Goal: Task Accomplishment & Management: Manage account settings

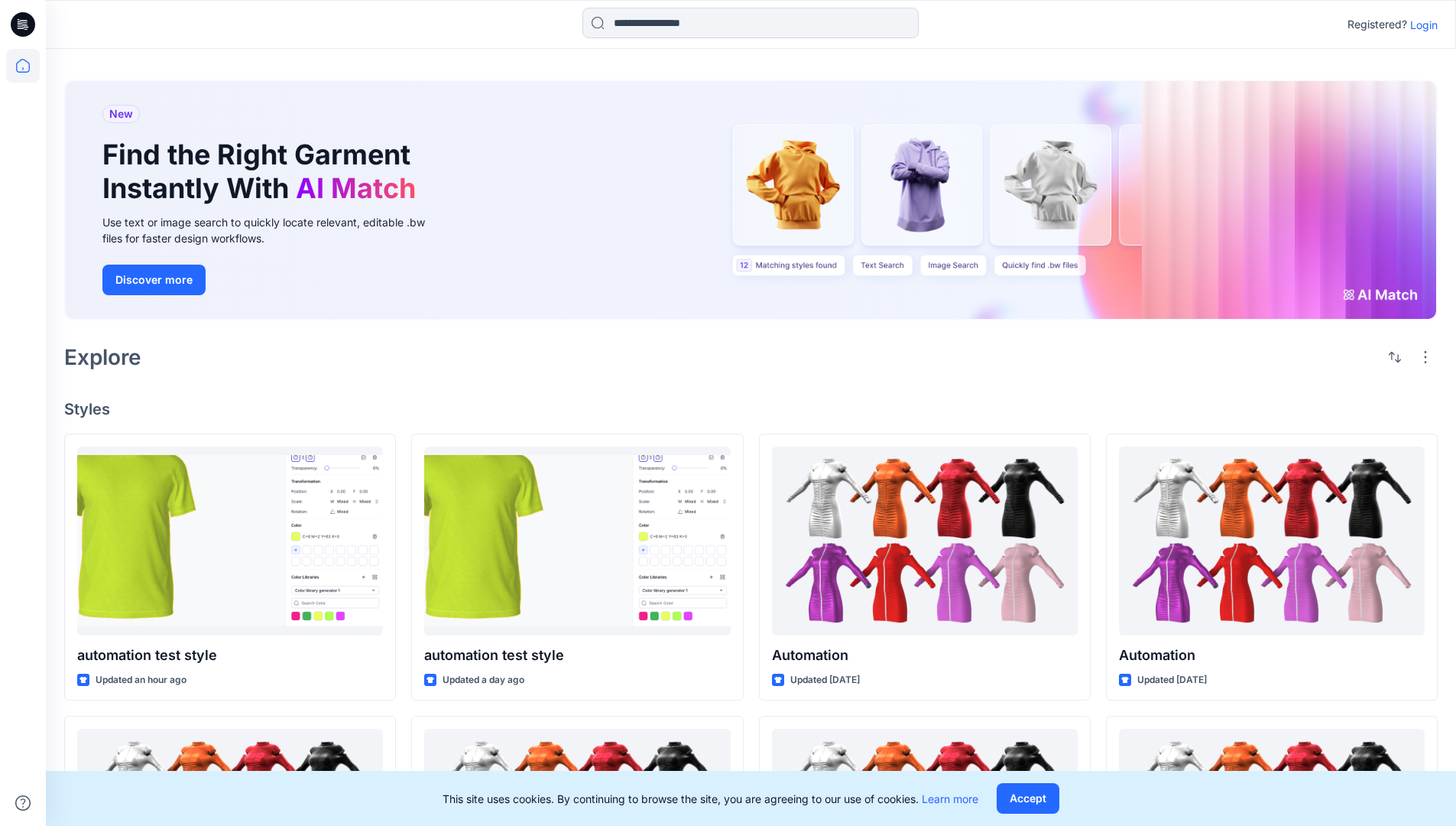
click at [1420, 25] on p "Login" at bounding box center [1424, 25] width 28 height 16
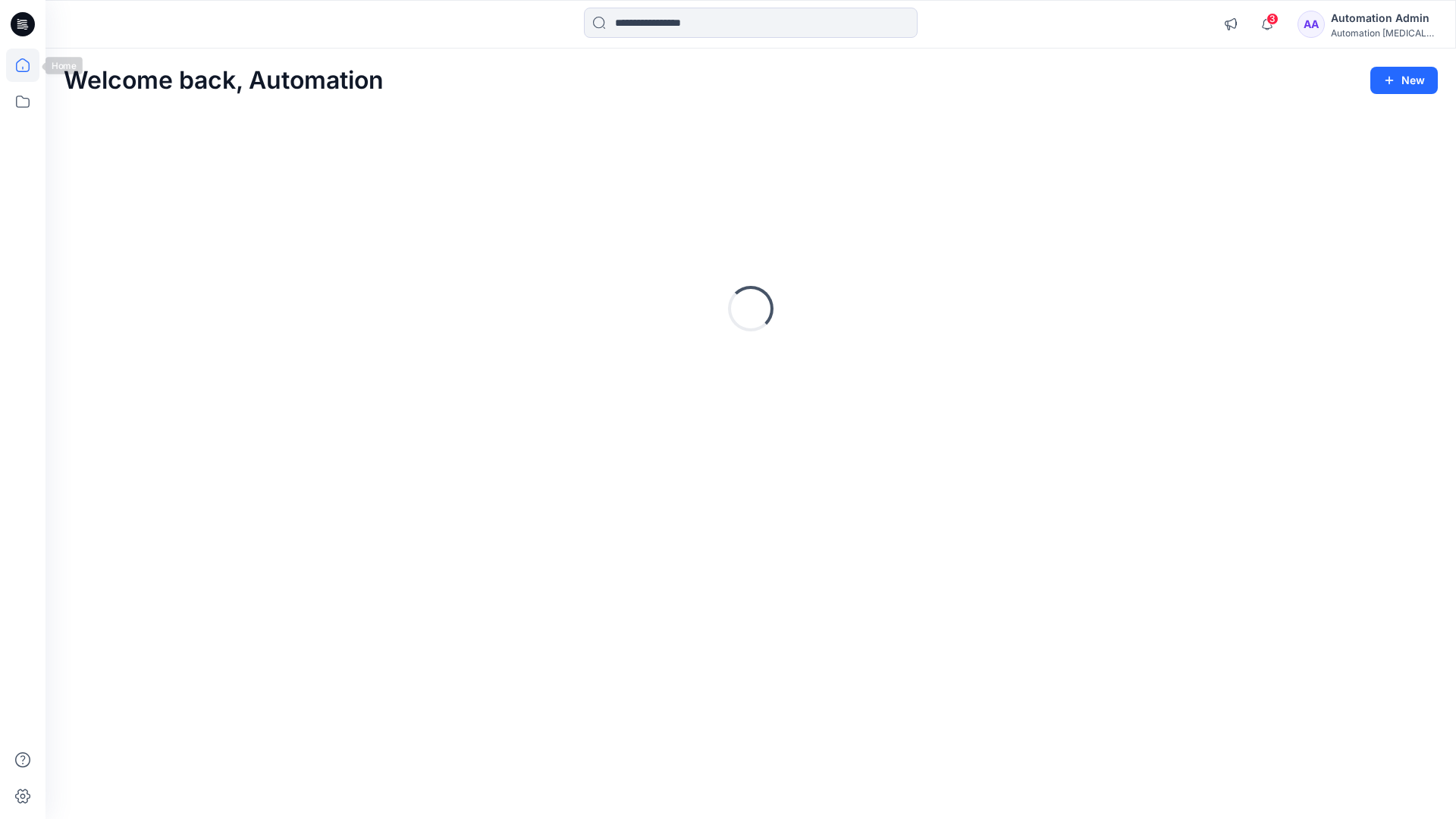
click at [28, 65] on icon at bounding box center [23, 65] width 14 height 14
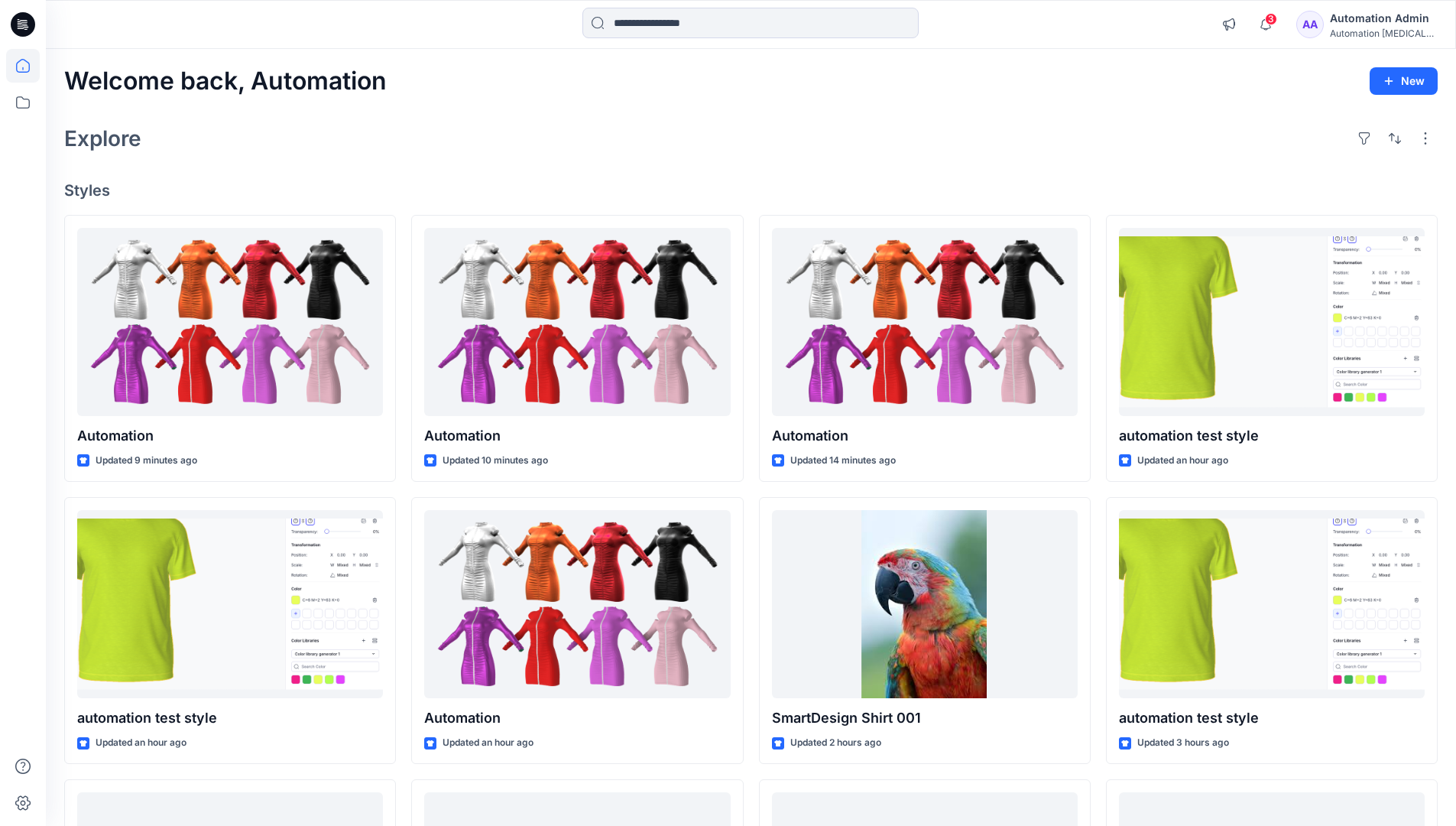
click at [1386, 17] on div "Automation Admin" at bounding box center [1383, 18] width 107 height 18
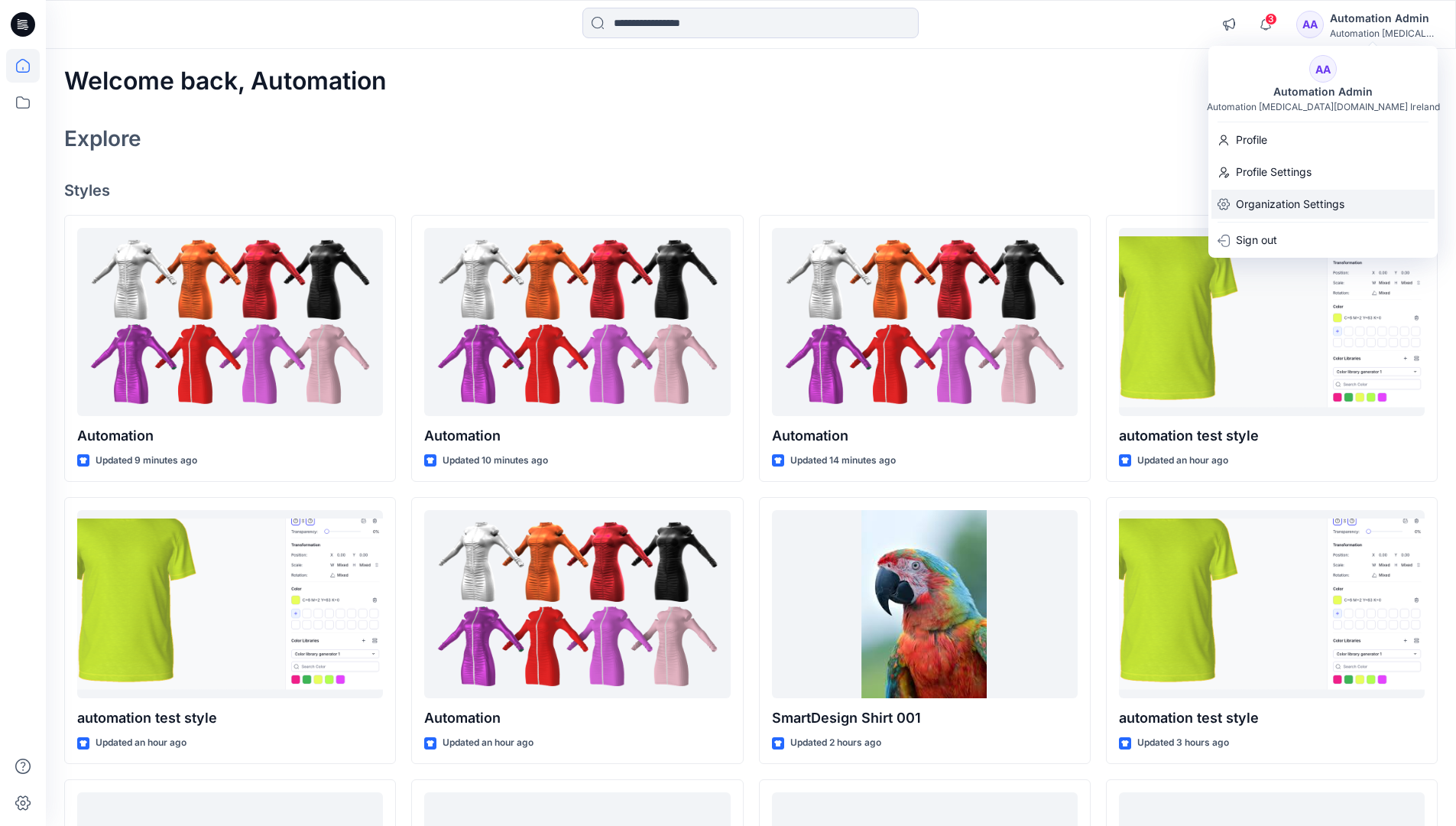
click at [1308, 204] on p "Organization Settings" at bounding box center [1290, 204] width 109 height 29
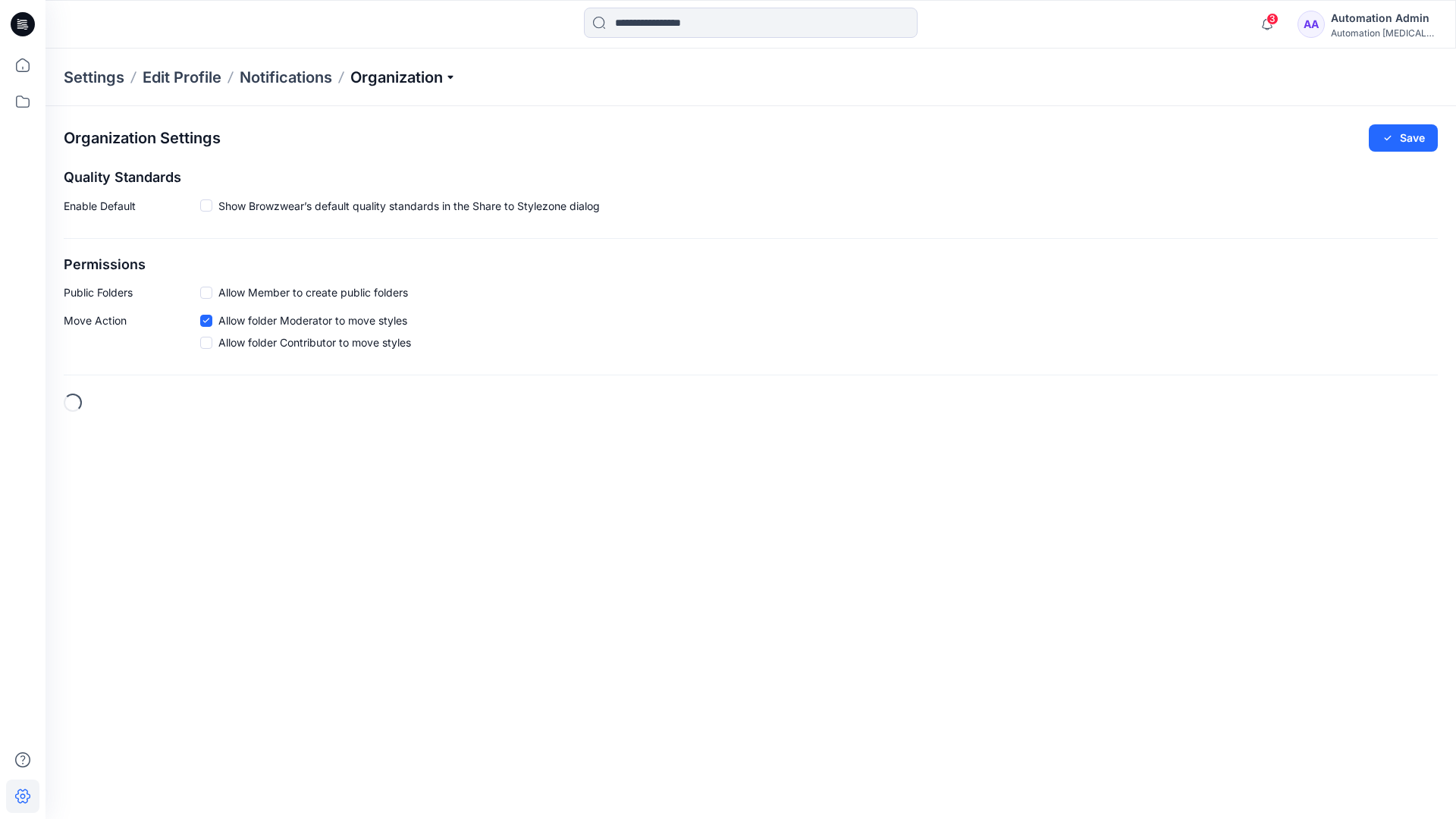
click at [454, 75] on p "Organization" at bounding box center [404, 77] width 106 height 21
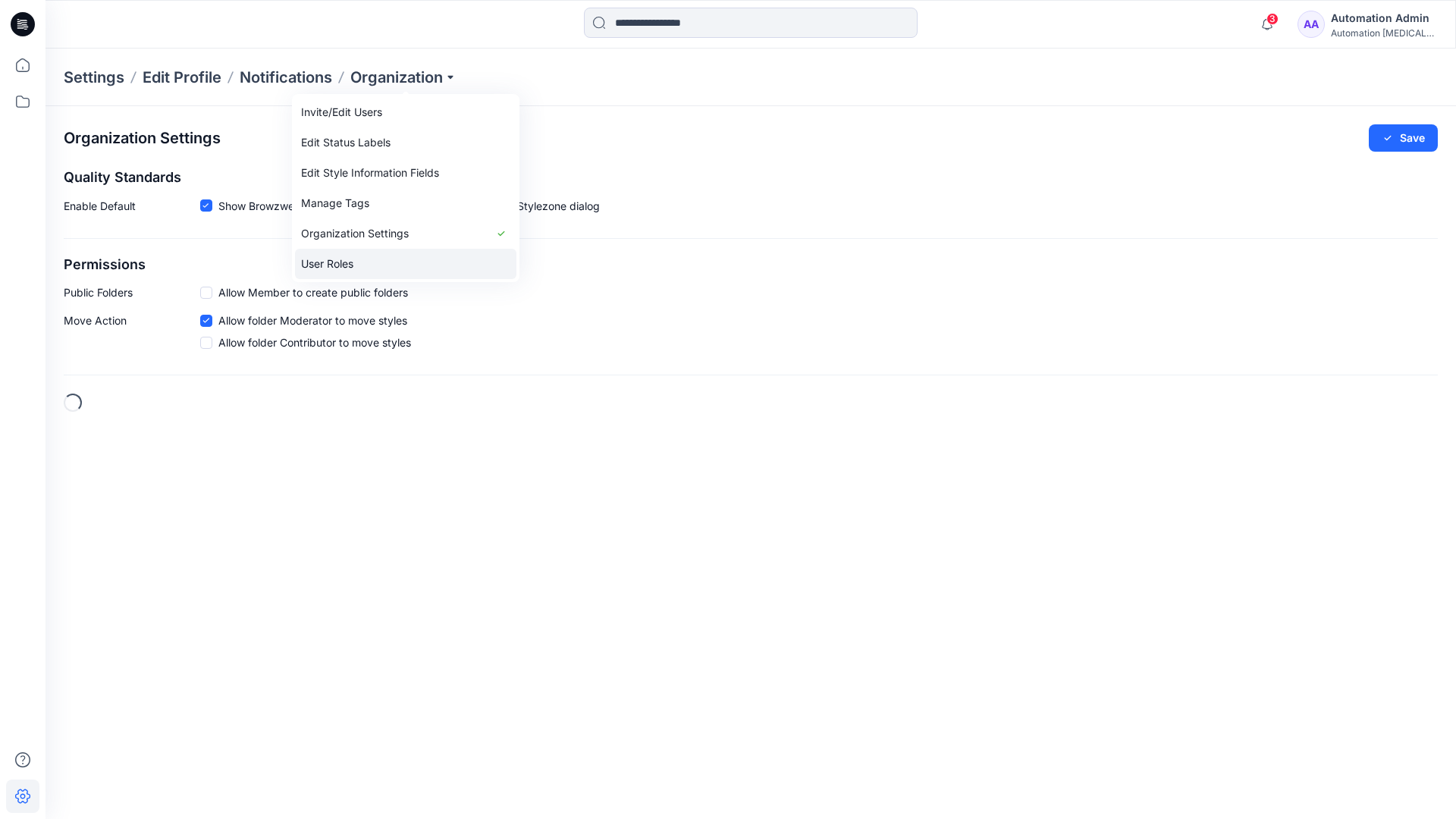
click at [359, 261] on link "User Roles" at bounding box center [405, 263] width 222 height 30
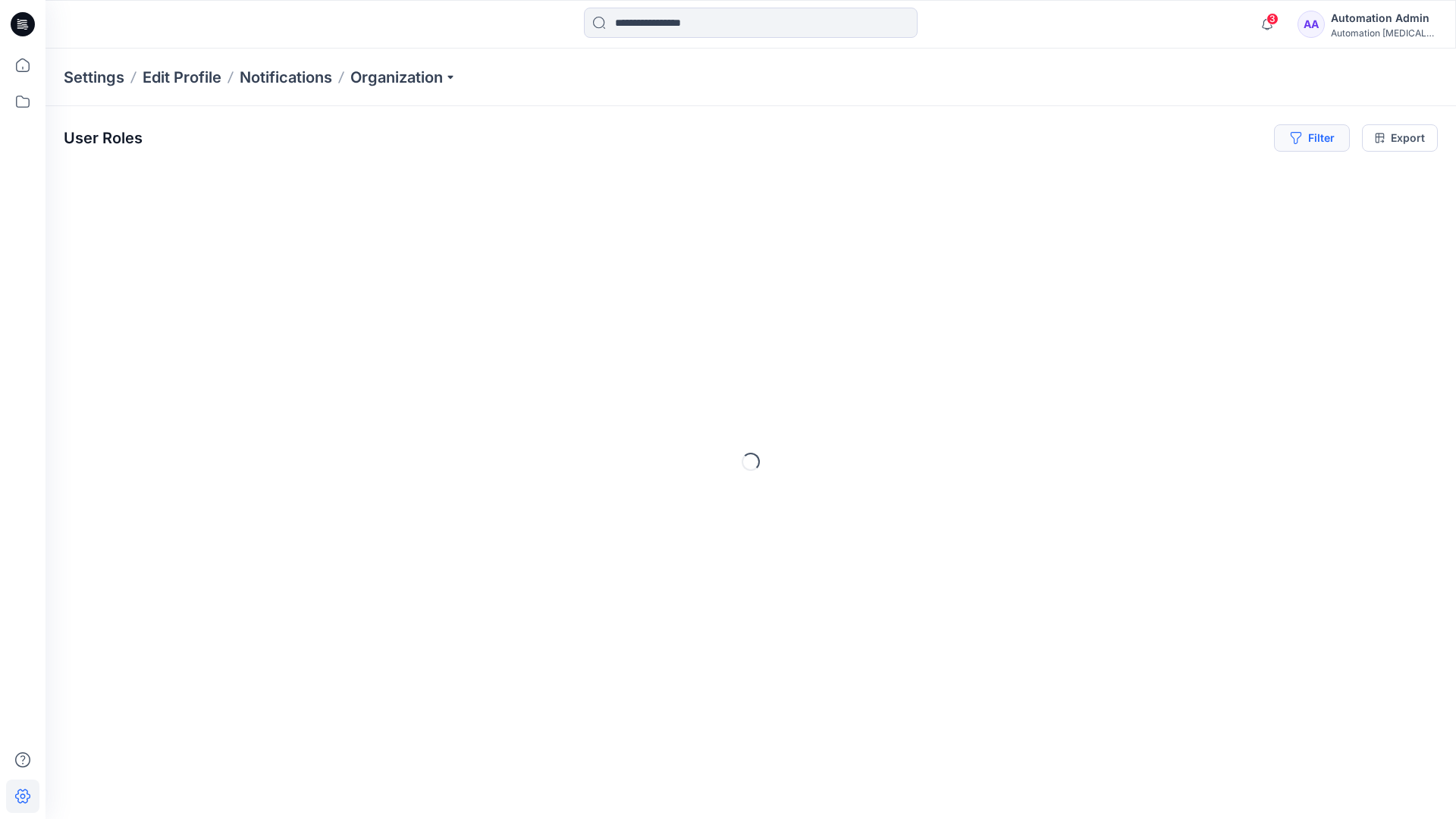
click at [1318, 143] on button "Filter" at bounding box center [1311, 138] width 76 height 28
click at [1218, 177] on div at bounding box center [1257, 178] width 156 height 19
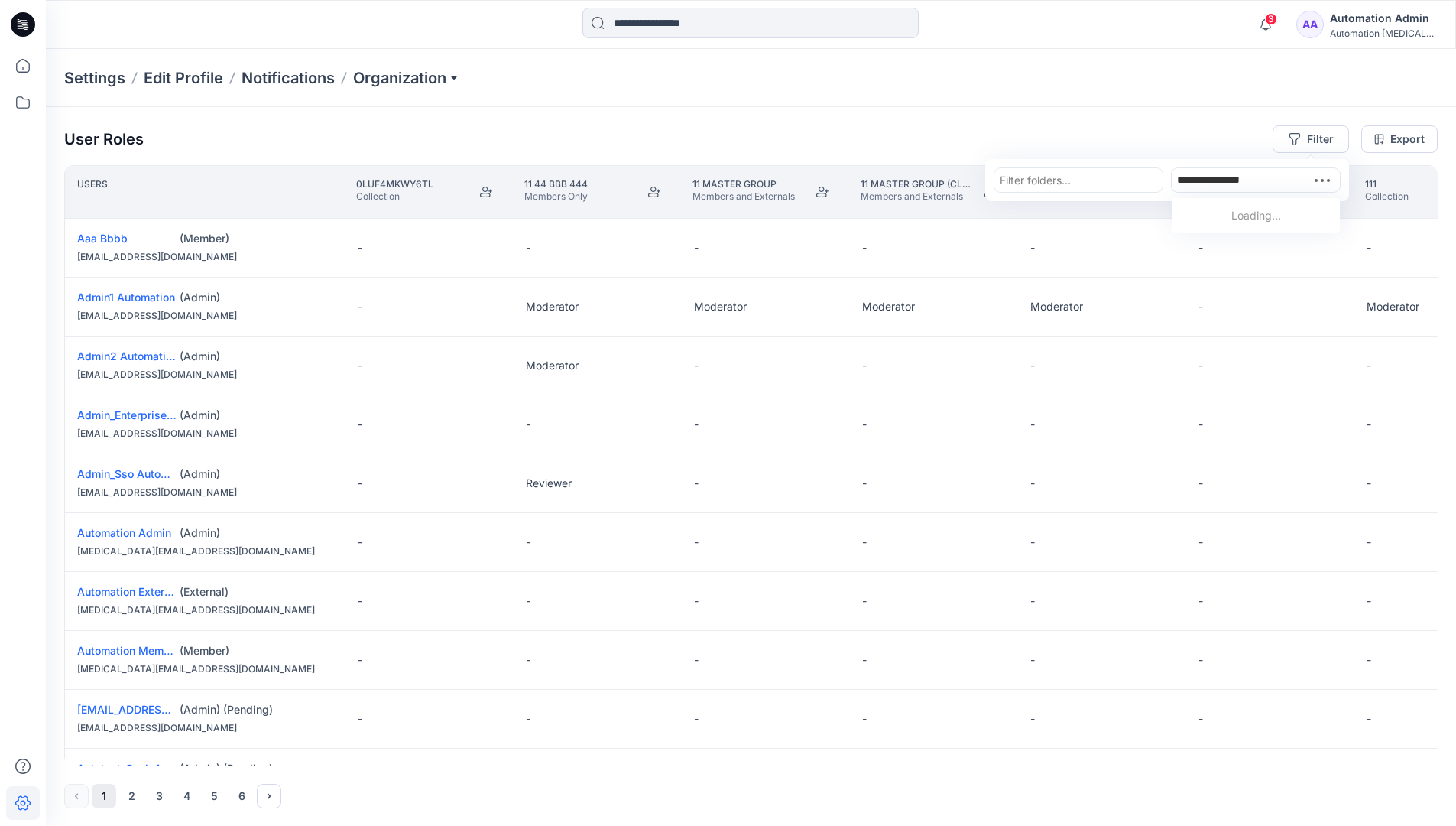
type input "**********"
click at [1232, 213] on p "Automation Member" at bounding box center [1258, 219] width 102 height 20
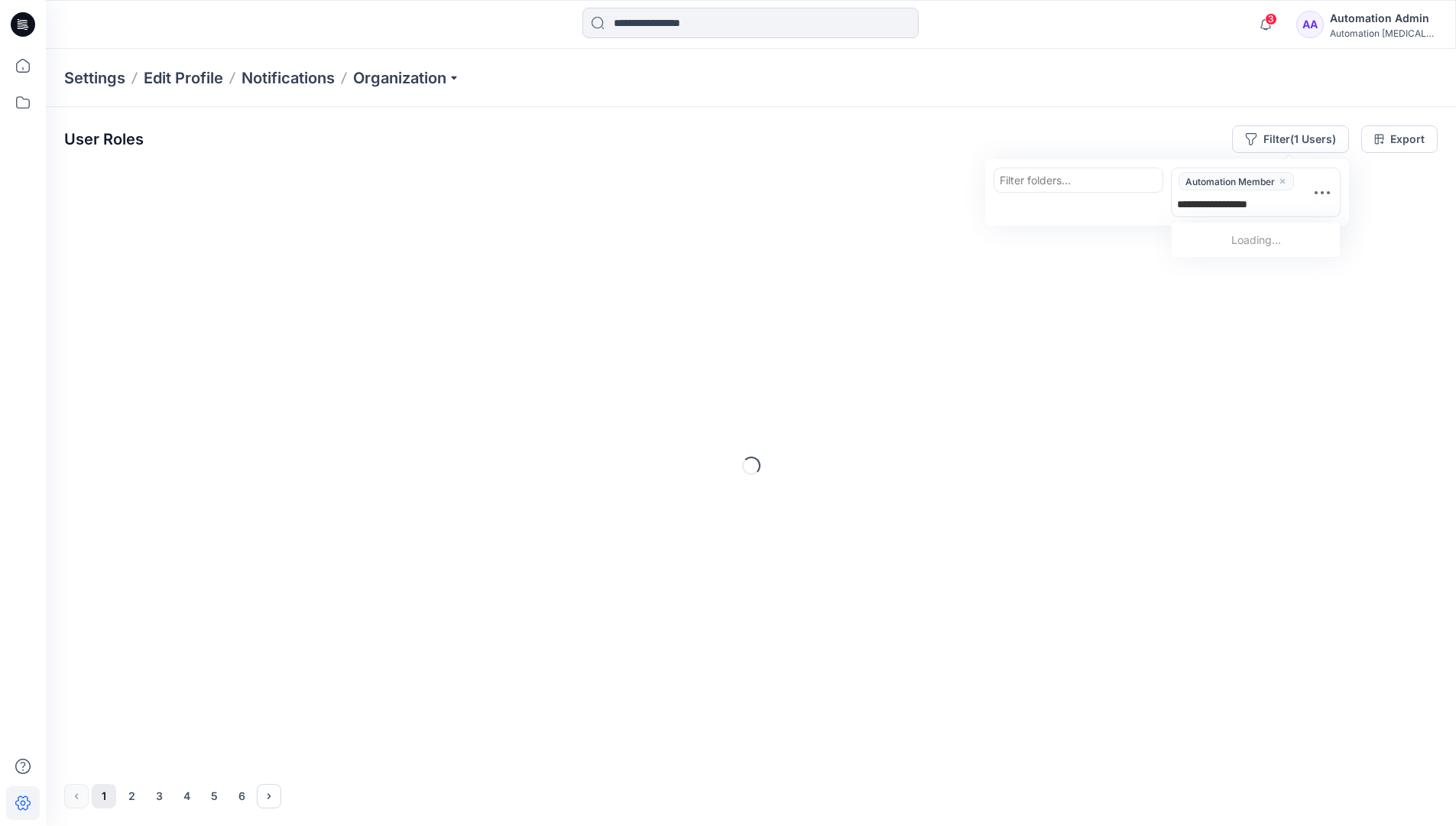
type input "**********"
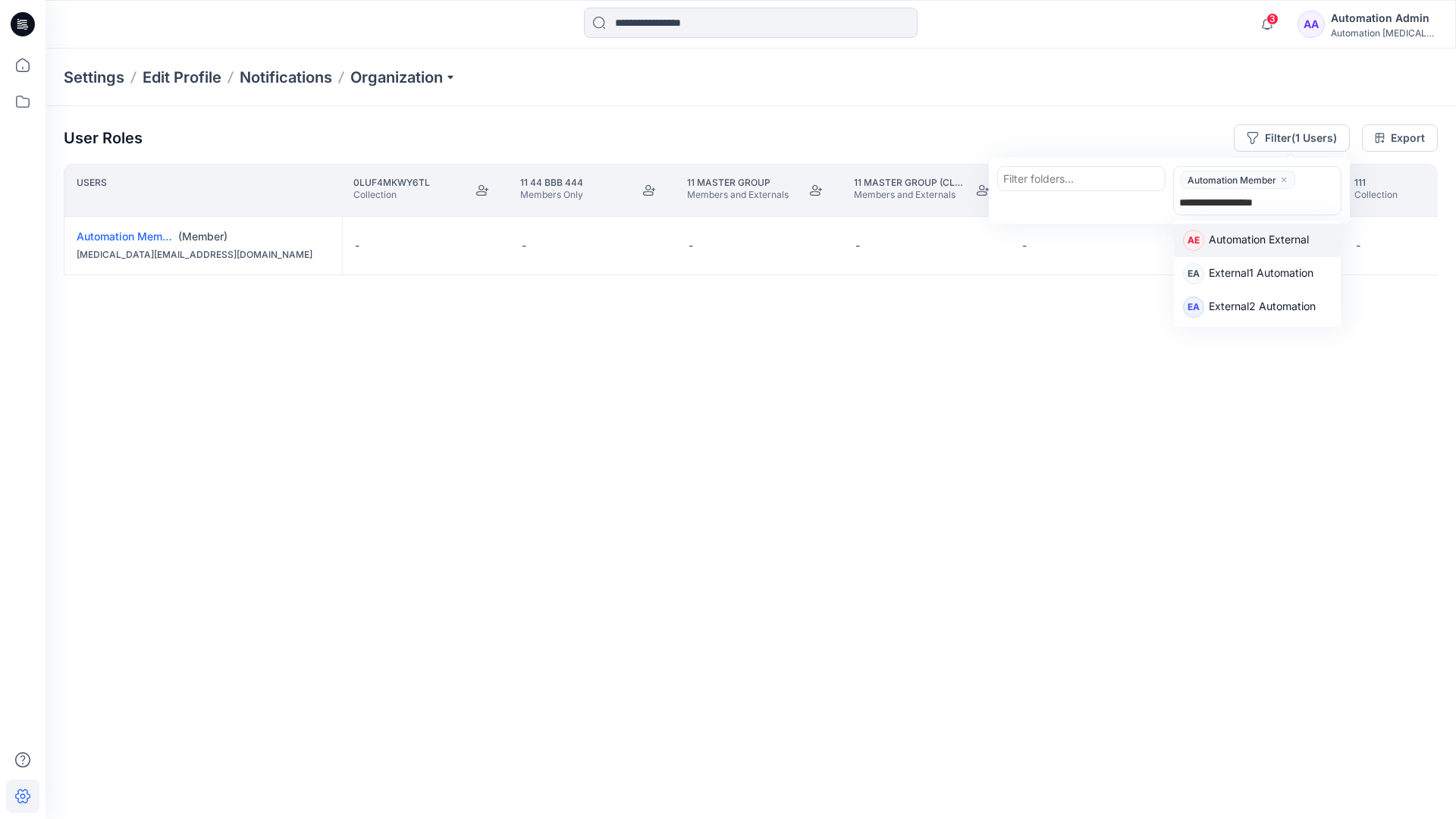
click at [1303, 239] on p "Automation External" at bounding box center [1259, 241] width 100 height 19
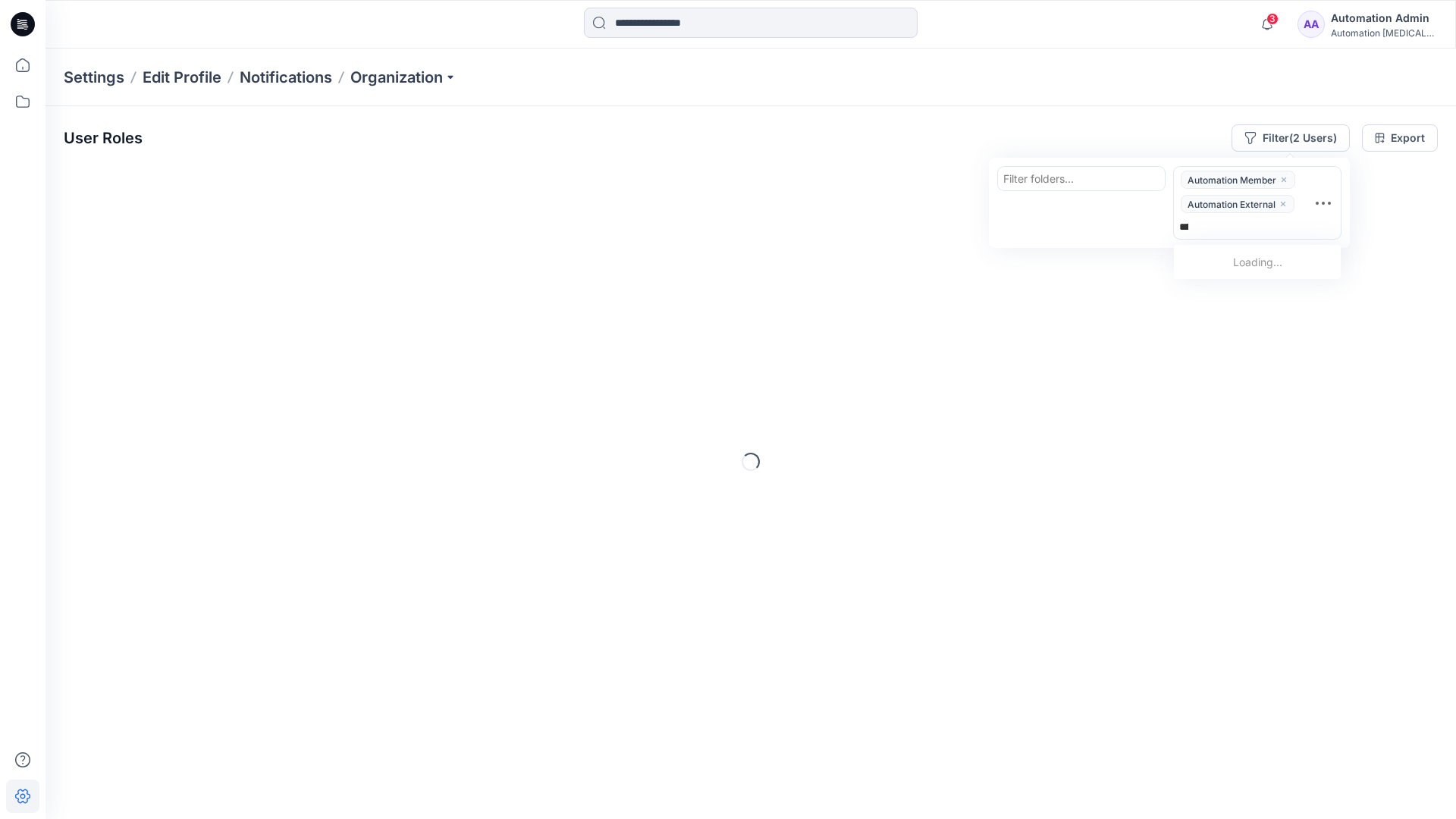
type input "*****"
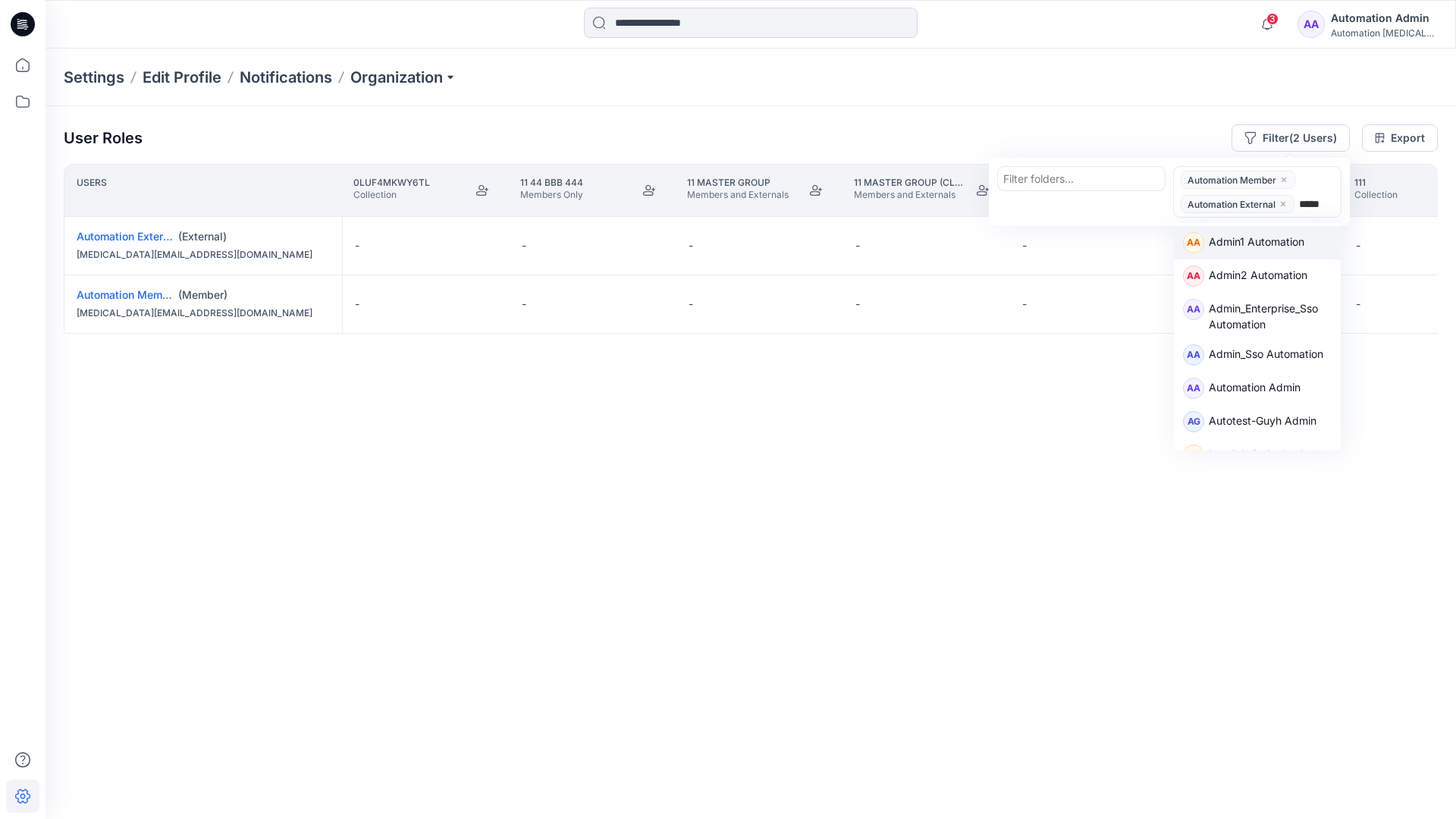
click at [1303, 227] on div "AA Admin1 Automation" at bounding box center [1257, 242] width 166 height 33
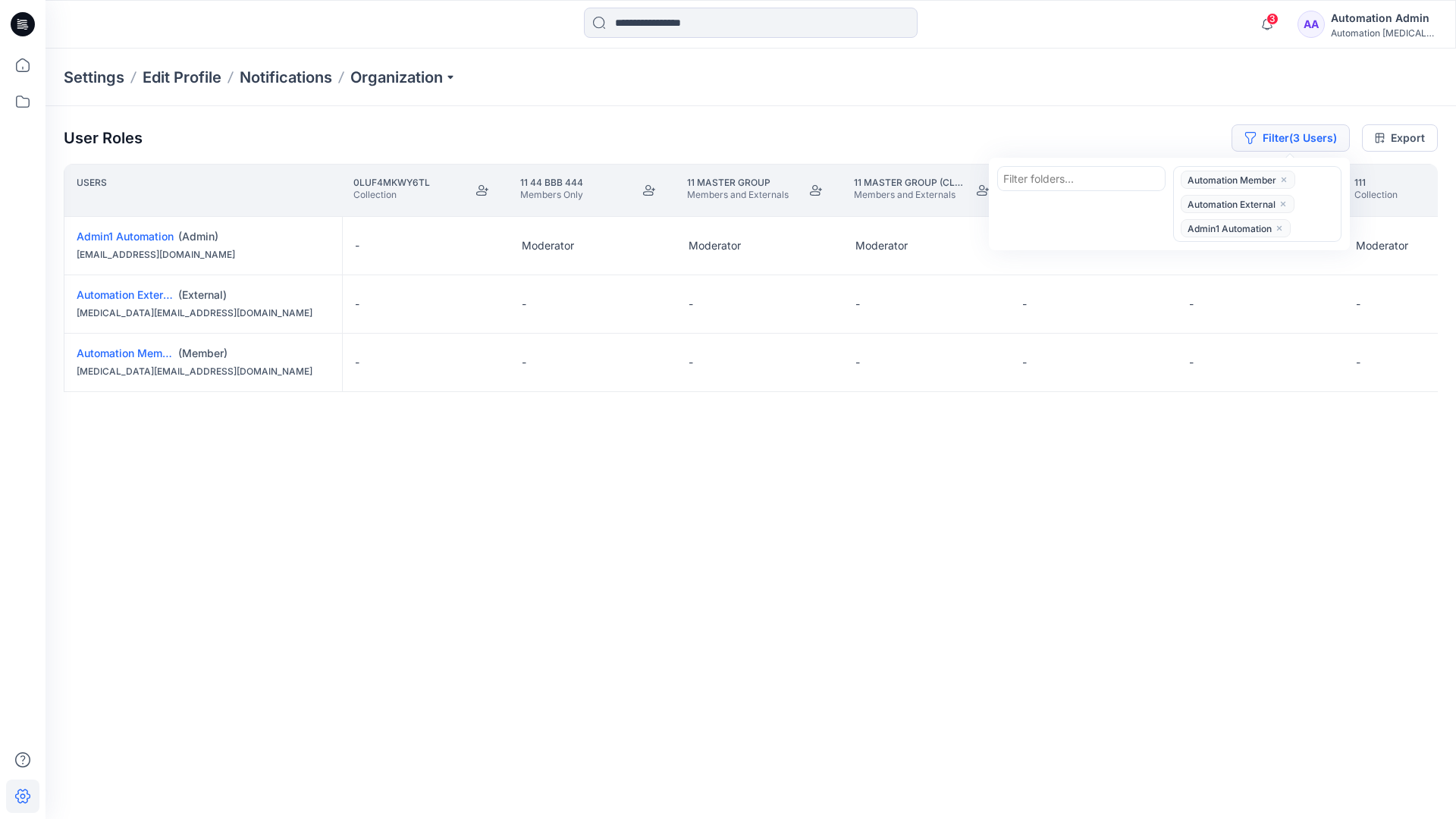
click at [1269, 131] on button "Filter (3 Users)" at bounding box center [1291, 138] width 119 height 28
click at [1290, 142] on button "Filter (3 Users)" at bounding box center [1291, 138] width 119 height 28
click at [1284, 200] on icon "close" at bounding box center [1283, 204] width 9 height 9
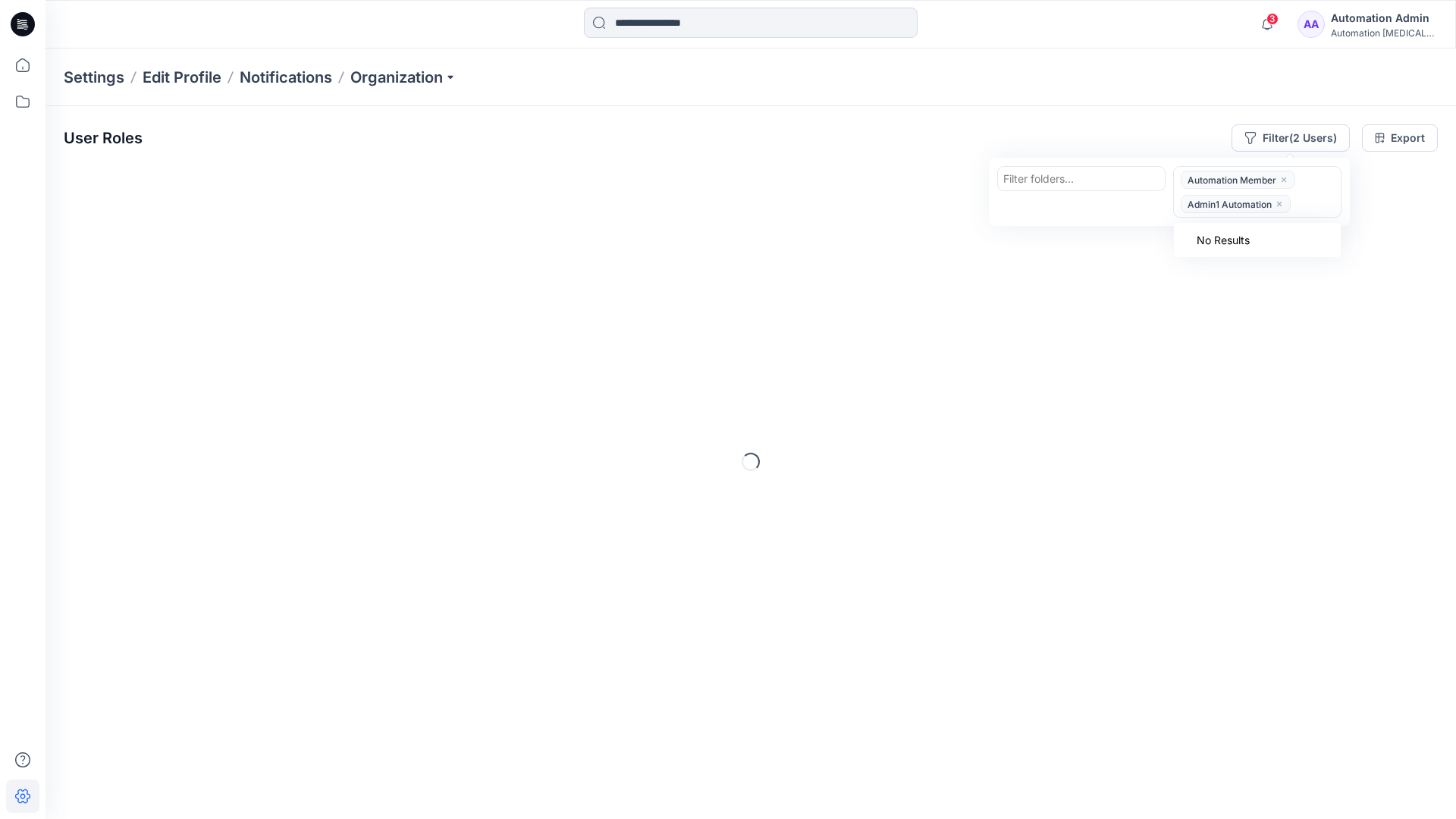
click at [1281, 201] on icon "close" at bounding box center [1279, 204] width 9 height 9
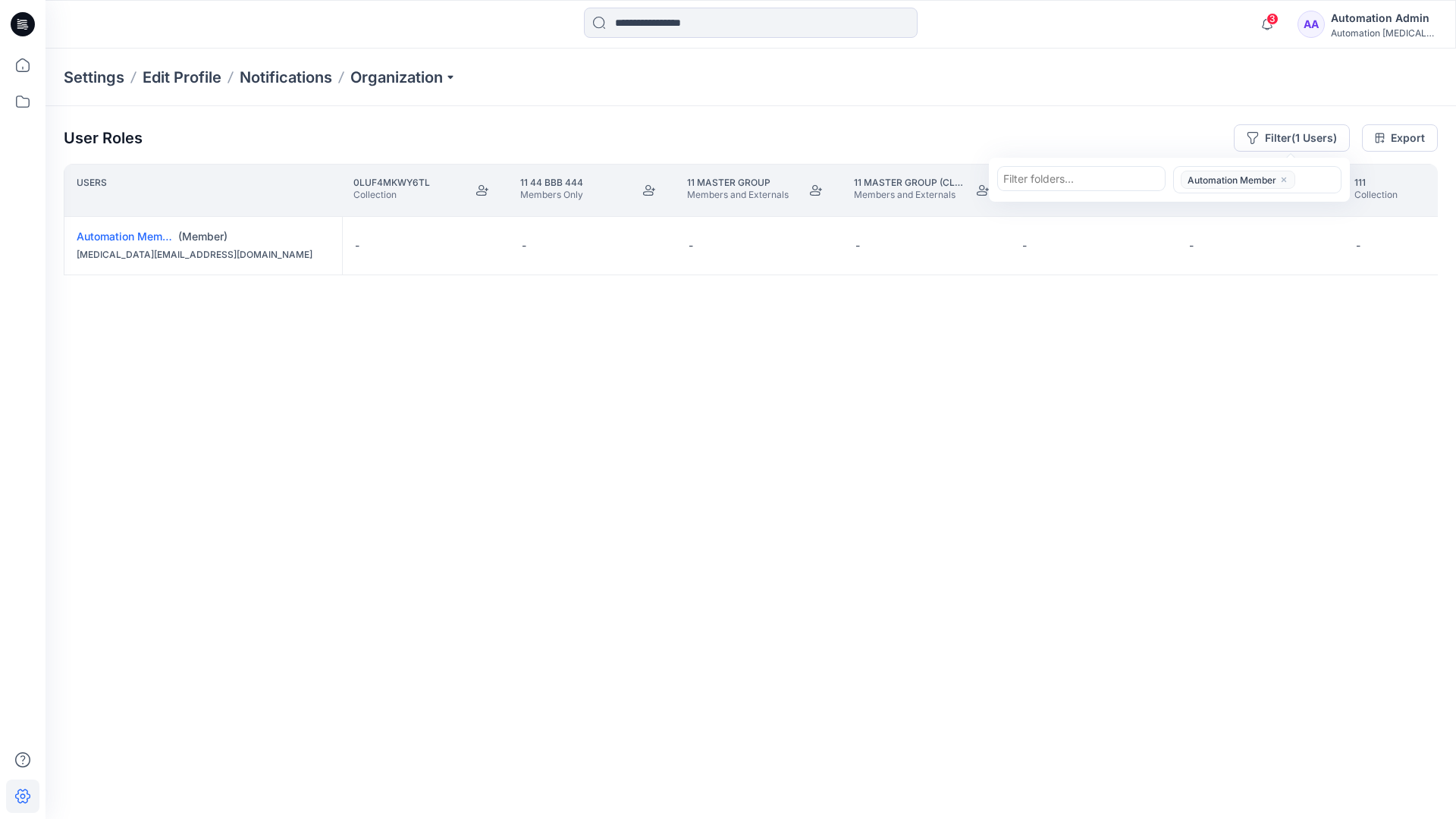
click at [1284, 177] on icon "close" at bounding box center [1284, 179] width 9 height 9
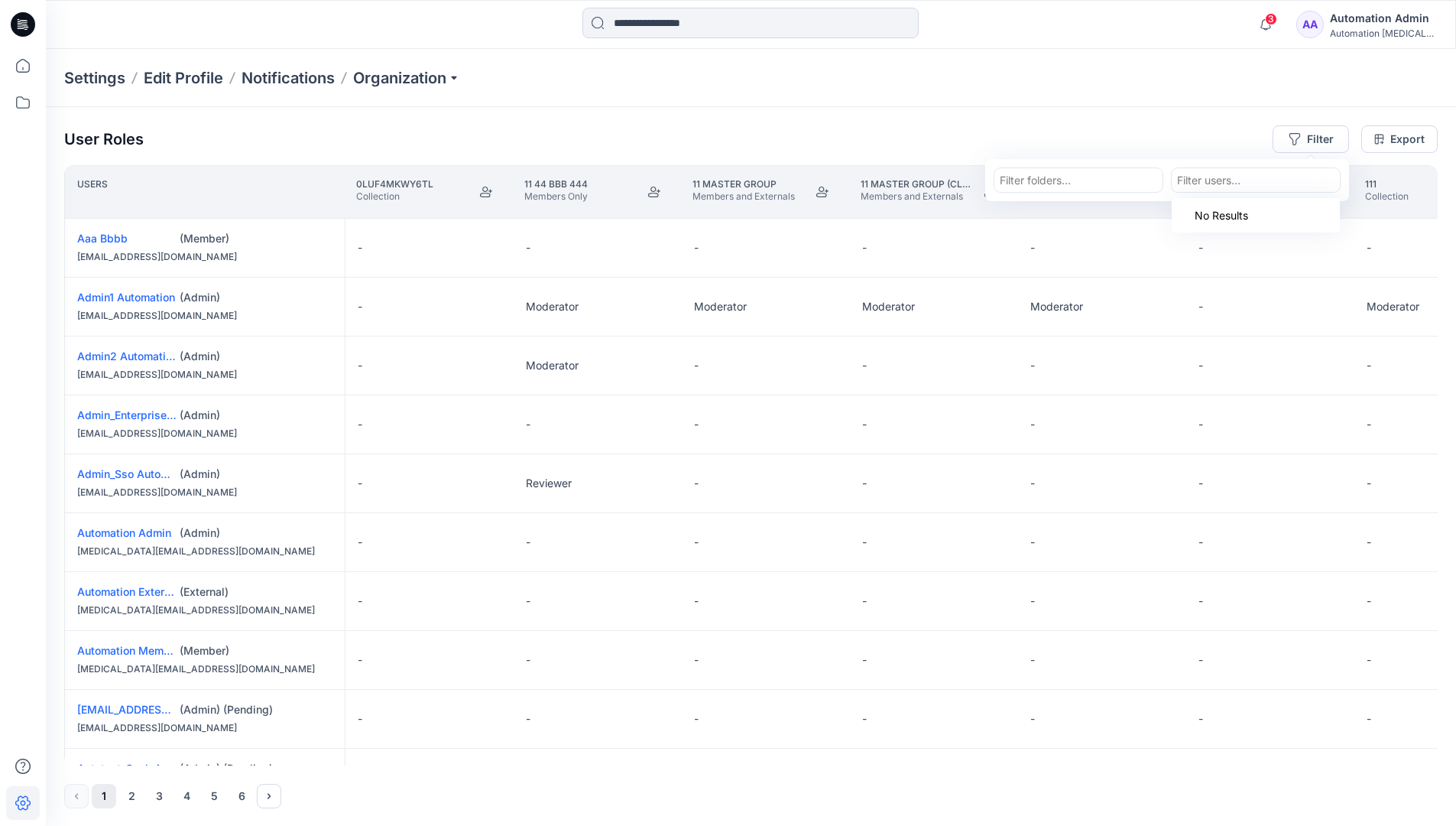
click at [1095, 122] on div "User Roles Filter Filter folders... option Automation Member, deselected. Use U…" at bounding box center [751, 467] width 1410 height 720
click at [1396, 19] on div "Automation Admin" at bounding box center [1383, 18] width 107 height 18
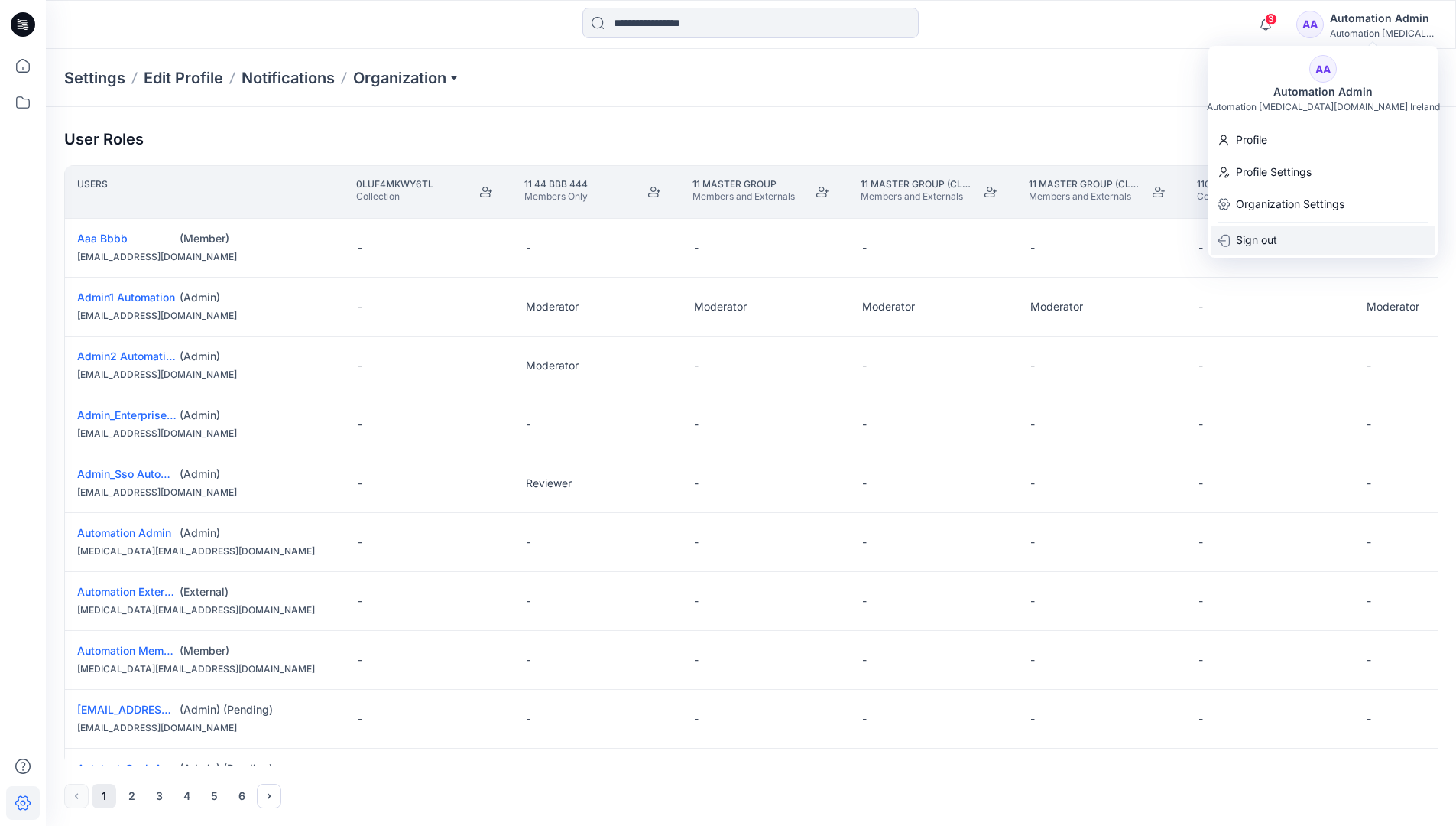
click at [1306, 234] on div "Sign out" at bounding box center [1323, 240] width 223 height 29
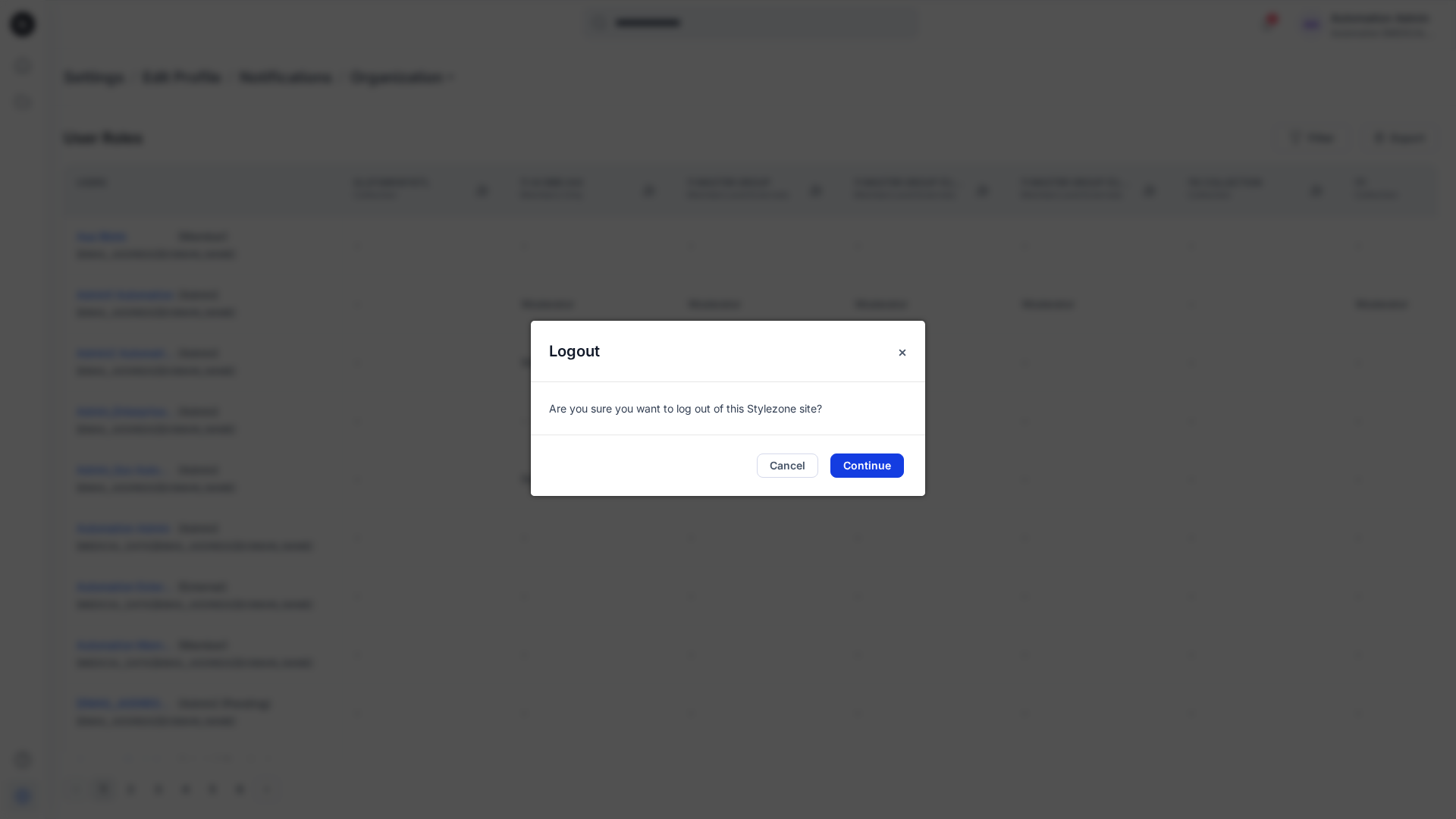
click at [864, 461] on button "Continue" at bounding box center [867, 466] width 74 height 24
